Goal: Find specific page/section: Find specific page/section

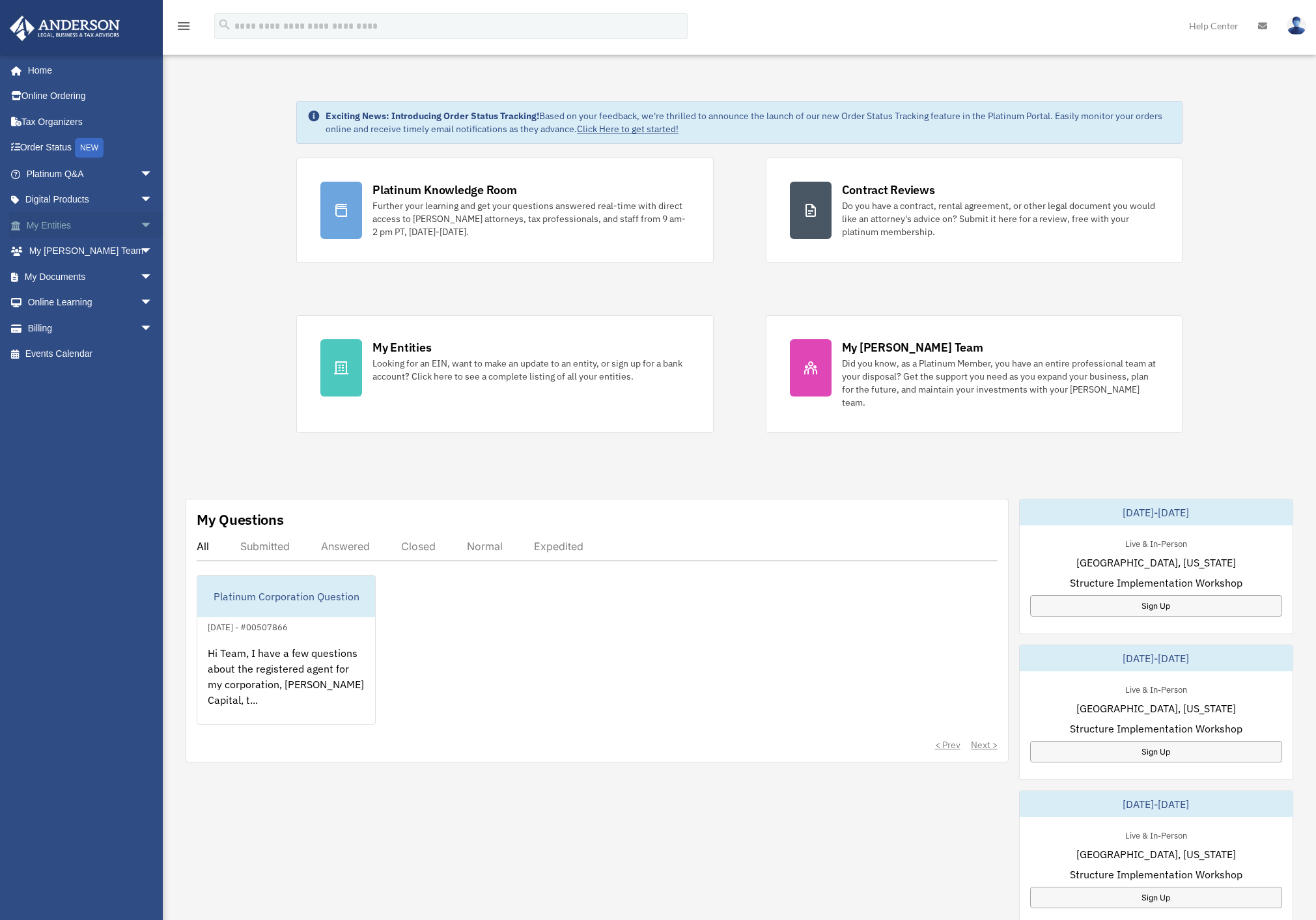
click at [140, 226] on span "arrow_drop_down" at bounding box center [153, 226] width 26 height 27
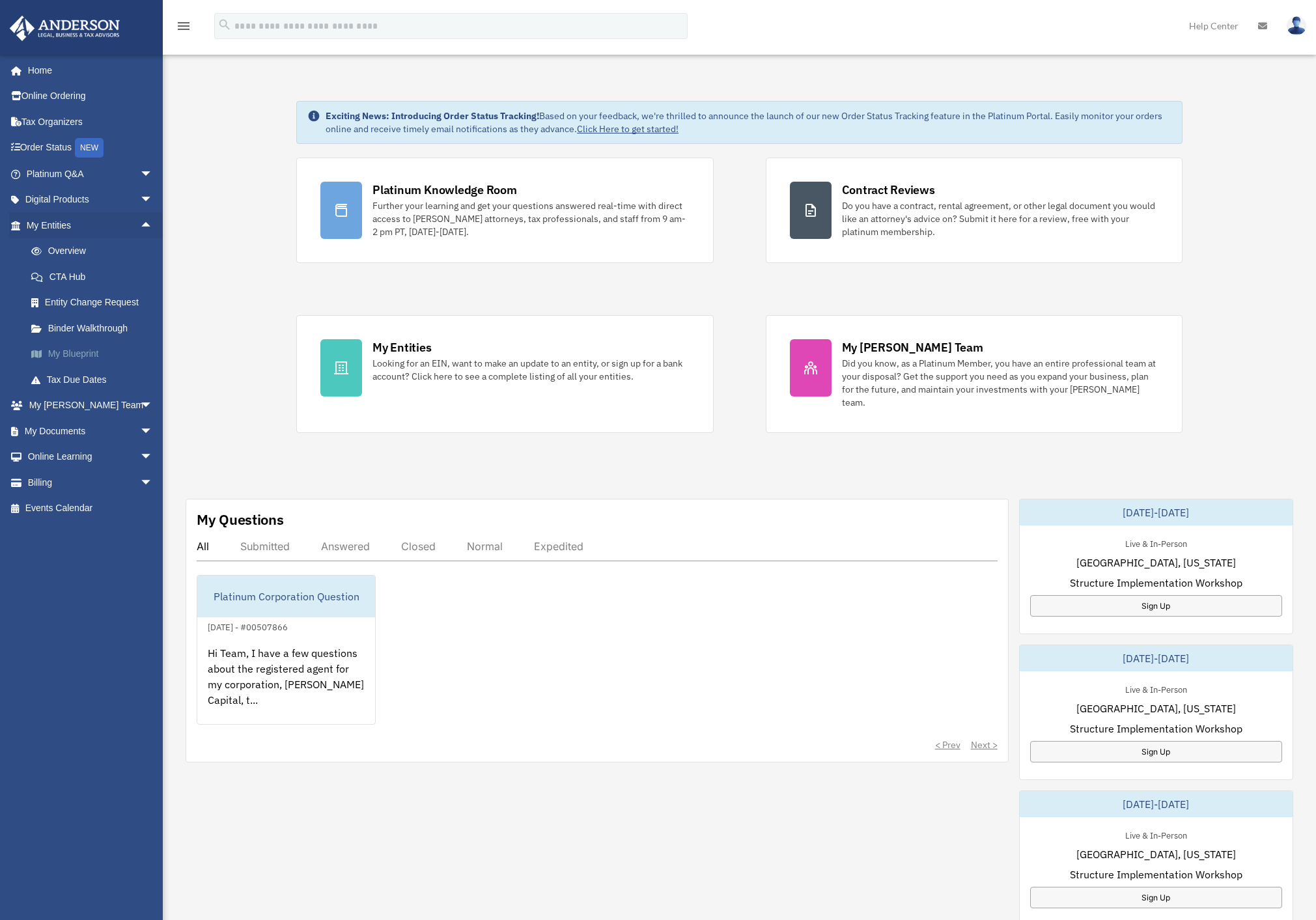
click at [79, 353] on link "My Blueprint" at bounding box center [95, 354] width 154 height 26
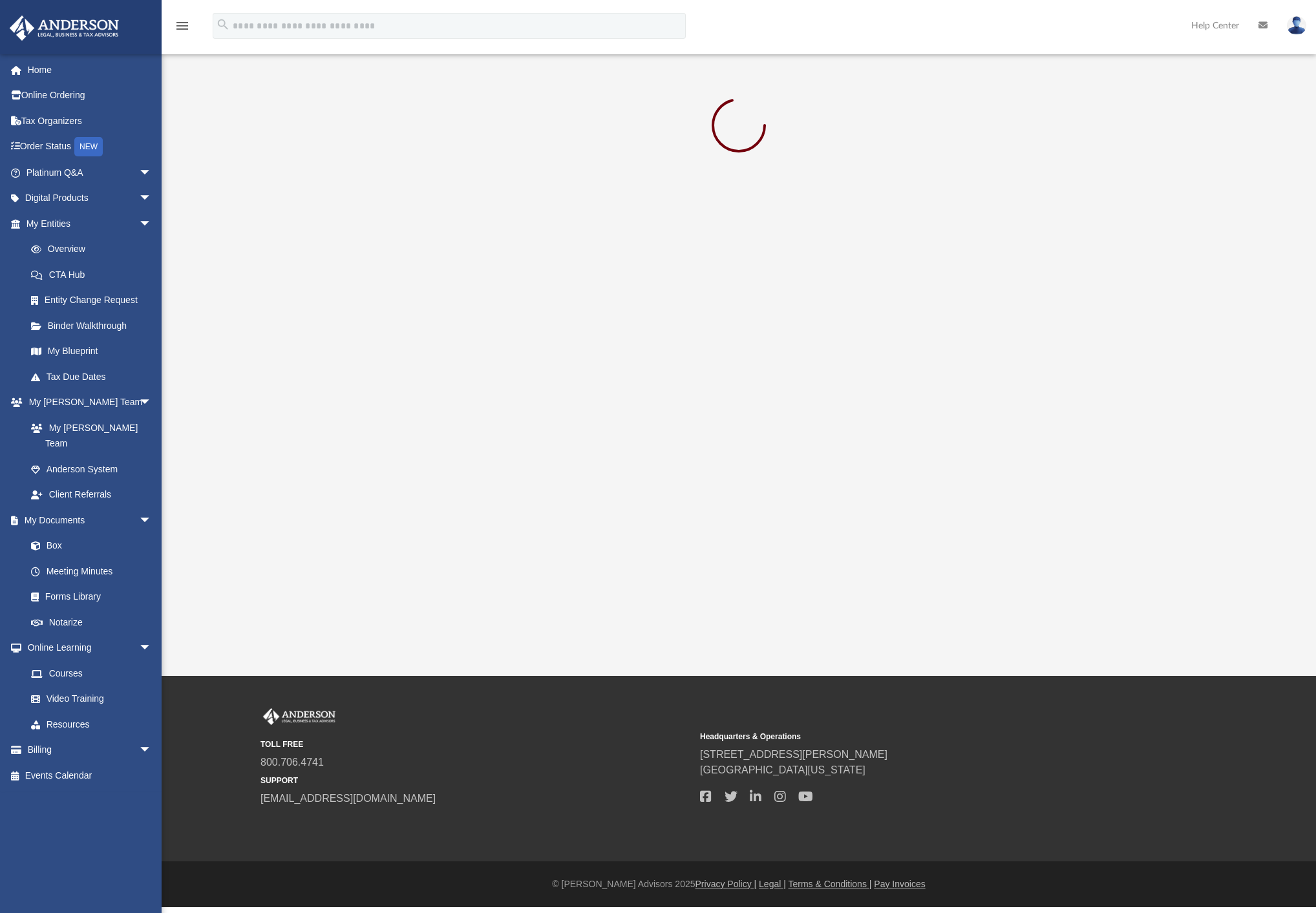
click at [486, 339] on div "App [PERSON_NAME][EMAIL_ADDRESS][PERSON_NAME][DOMAIN_NAME] Sign Out [PERSON_NAM…" at bounding box center [658, 338] width 1316 height 676
drag, startPoint x: 878, startPoint y: 296, endPoint x: 870, endPoint y: 291, distance: 9.4
click at [875, 292] on div "App [PERSON_NAME][EMAIL_ADDRESS][PERSON_NAME][DOMAIN_NAME] Sign Out [PERSON_NAM…" at bounding box center [658, 338] width 1316 height 676
